Goal: Transaction & Acquisition: Purchase product/service

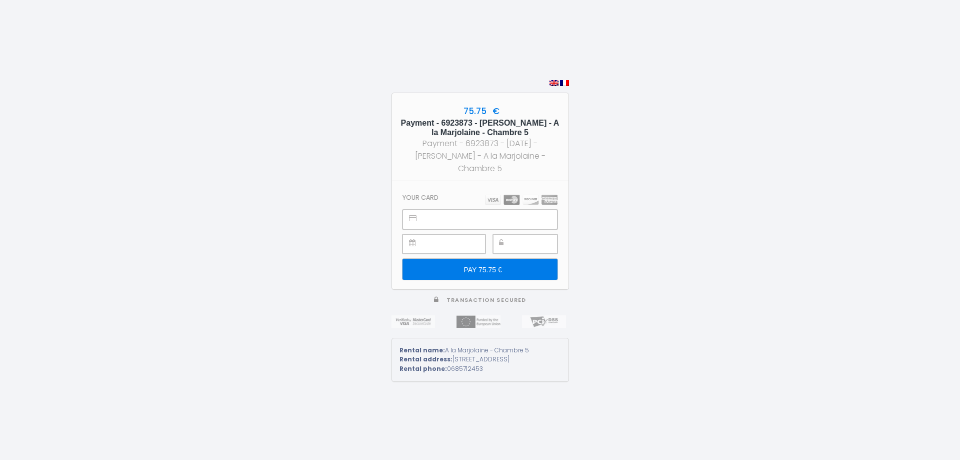
click at [535, 259] on input "PAY 75.75 €" at bounding box center [480, 269] width 155 height 21
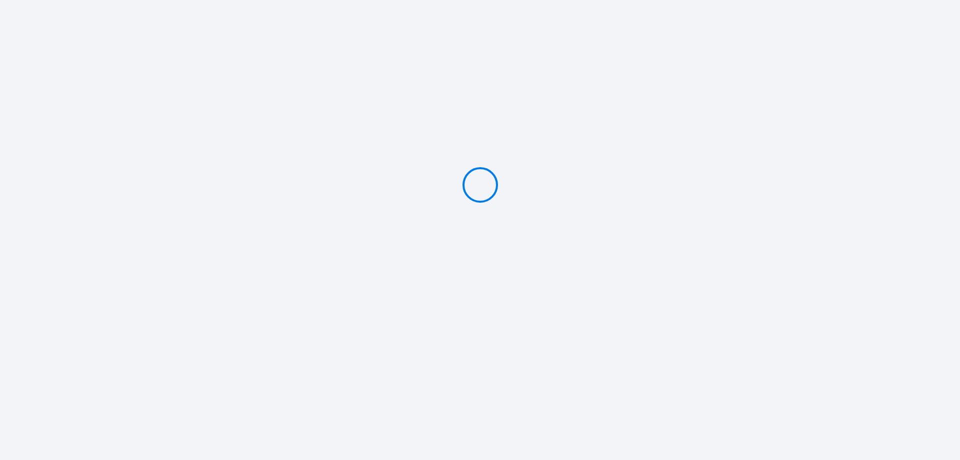
type input "PAY 75.75 €"
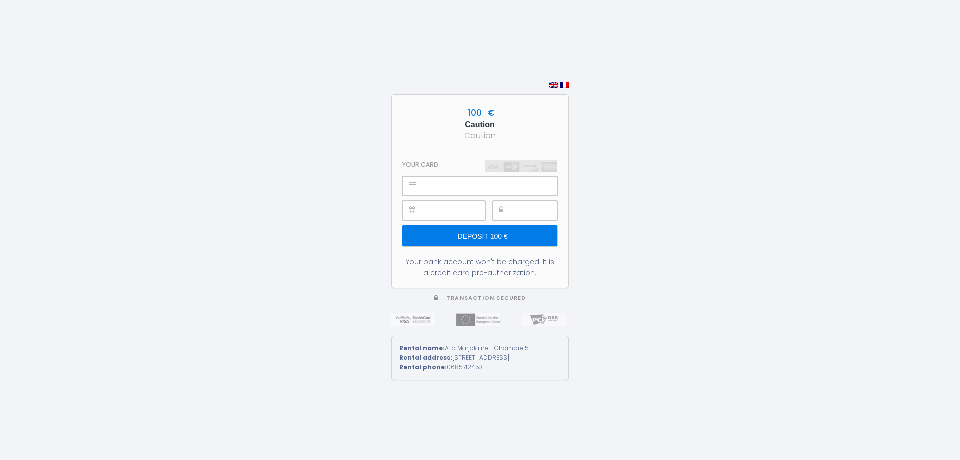
click at [506, 225] on input "Deposit 100 €" at bounding box center [480, 235] width 155 height 21
